Goal: Find specific page/section: Find specific page/section

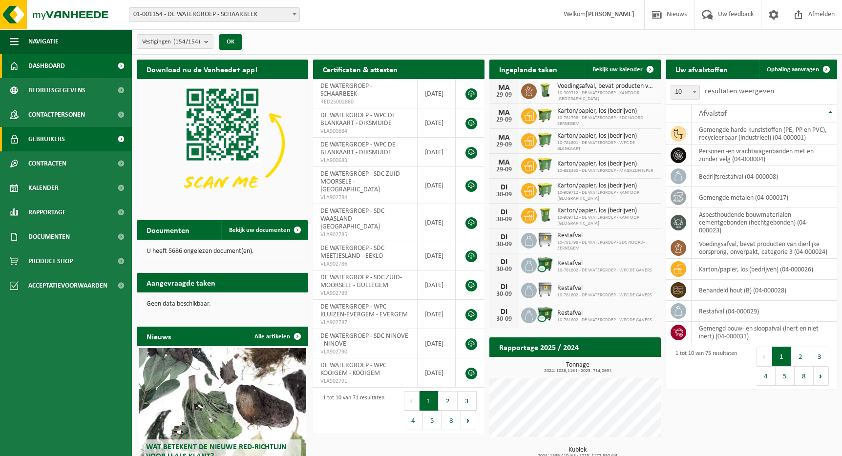
click at [56, 139] on span "Gebruikers" at bounding box center [46, 139] width 37 height 24
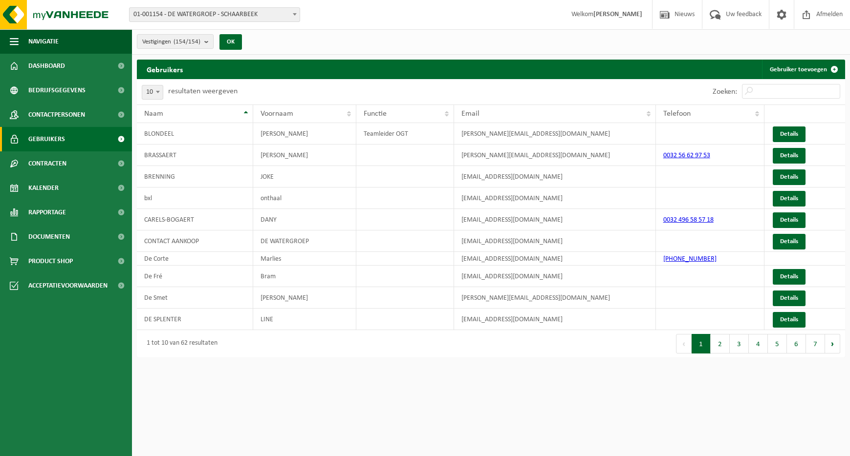
click at [768, 100] on div "Zoeken:" at bounding box center [776, 91] width 137 height 25
click at [768, 93] on input "Zoeken:" at bounding box center [791, 91] width 98 height 15
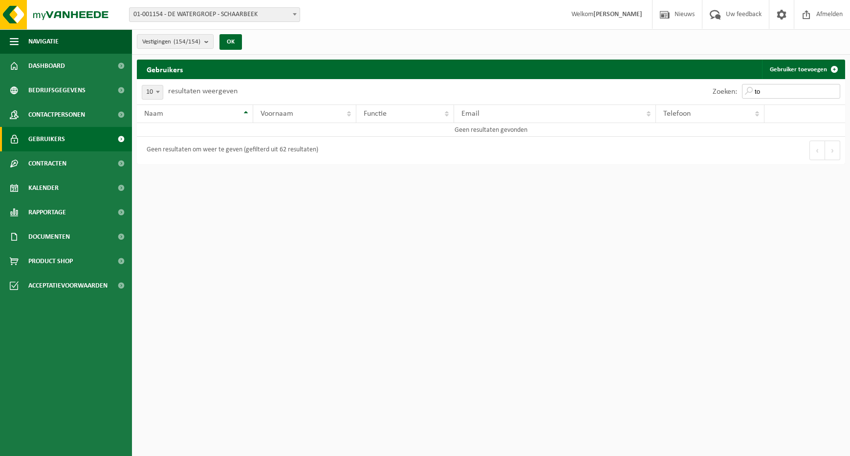
type input "t"
type input "b"
type input "w"
type input "raf"
click at [793, 136] on link "Details" at bounding box center [788, 135] width 33 height 16
